Goal: Task Accomplishment & Management: Use online tool/utility

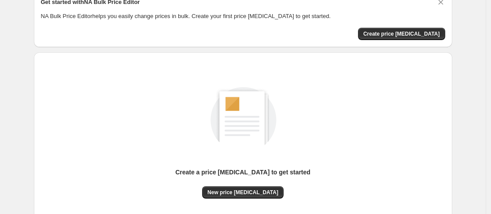
scroll to position [116, 0]
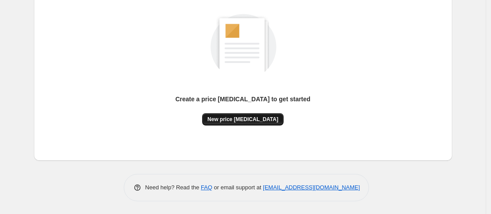
click at [245, 119] on span "New price [MEDICAL_DATA]" at bounding box center [243, 119] width 71 height 7
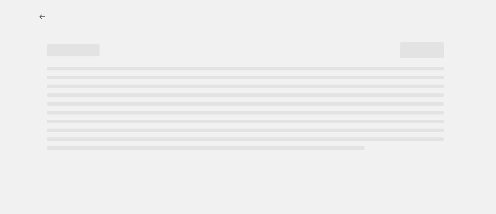
select select "percentage"
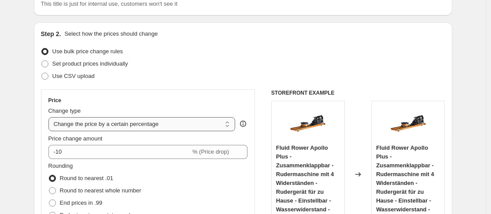
scroll to position [88, 0]
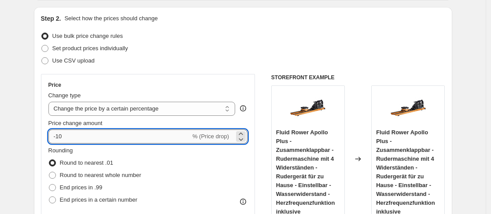
click at [91, 138] on input "-10" at bounding box center [119, 137] width 142 height 14
type input "-1"
type input "-35"
click at [91, 189] on span "End prices in .99" at bounding box center [81, 187] width 43 height 7
click at [49, 185] on input "End prices in .99" at bounding box center [49, 184] width 0 height 0
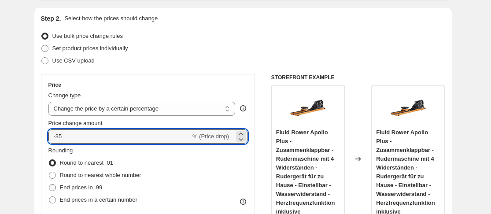
radio input "true"
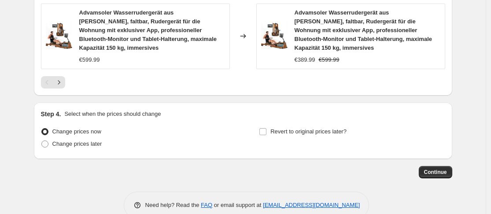
scroll to position [731, 0]
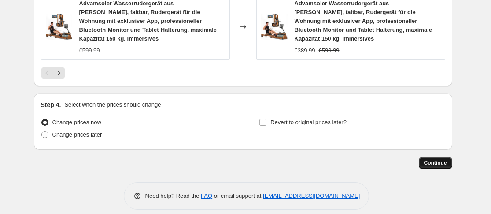
click at [429, 159] on span "Continue" at bounding box center [435, 162] width 23 height 7
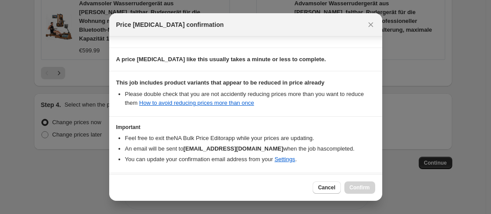
scroll to position [157, 0]
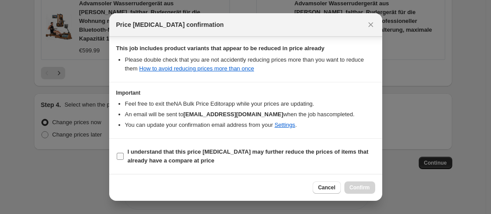
click at [139, 152] on b "I understand that this price [MEDICAL_DATA] may further reduce the prices of it…" at bounding box center [248, 155] width 241 height 15
click at [124, 153] on input "I understand that this price [MEDICAL_DATA] may further reduce the prices of it…" at bounding box center [120, 156] width 7 height 7
checkbox input "true"
click at [360, 189] on span "Confirm" at bounding box center [360, 187] width 20 height 7
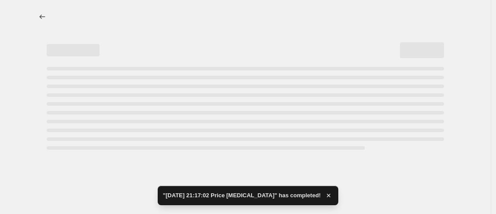
select select "percentage"
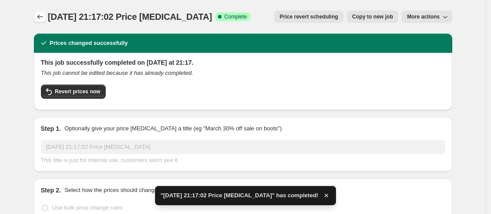
click at [37, 19] on button "Price change jobs" at bounding box center [40, 17] width 12 height 12
